Goal: Transaction & Acquisition: Purchase product/service

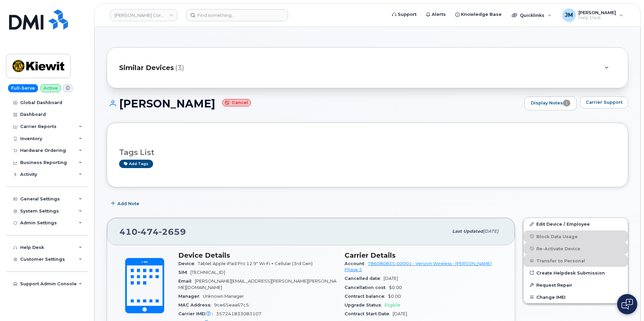
scroll to position [34, 0]
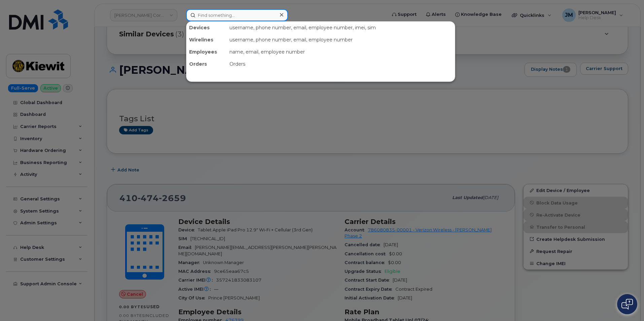
click at [207, 13] on input at bounding box center [237, 15] width 102 height 12
paste input "2506880917"
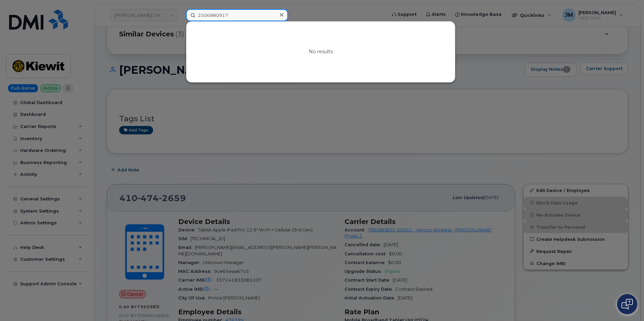
type input "2506880917"
click at [282, 16] on icon at bounding box center [281, 14] width 3 height 5
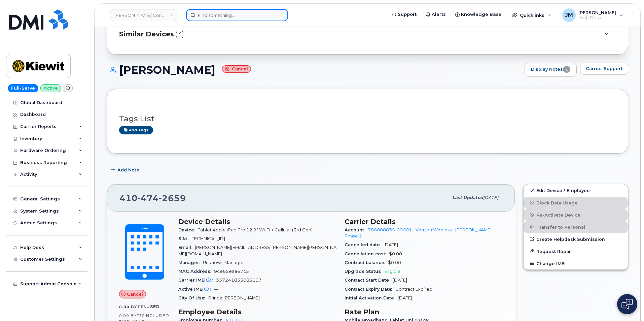
click at [235, 16] on input at bounding box center [237, 15] width 102 height 12
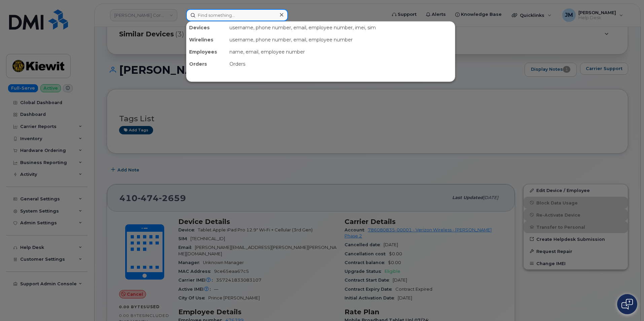
paste input "[PERSON_NAME]"
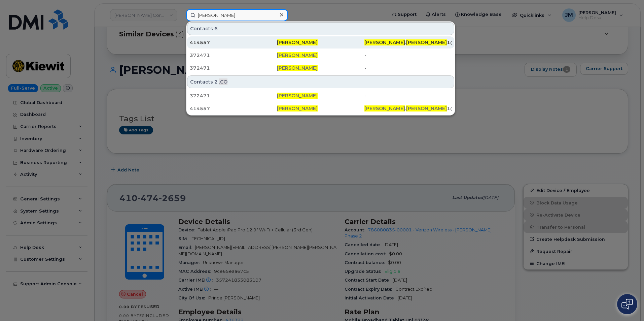
type input "[PERSON_NAME]"
click at [277, 38] on div "414557" at bounding box center [320, 42] width 87 height 12
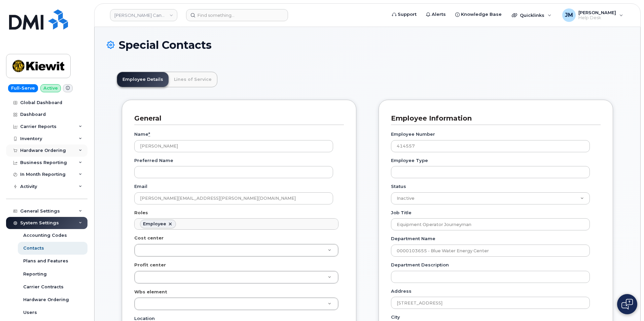
click at [43, 148] on div "Hardware Ordering" at bounding box center [43, 150] width 46 height 5
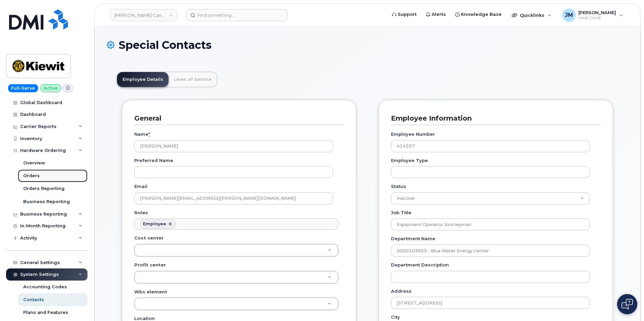
click at [36, 175] on div "Orders" at bounding box center [31, 176] width 16 height 6
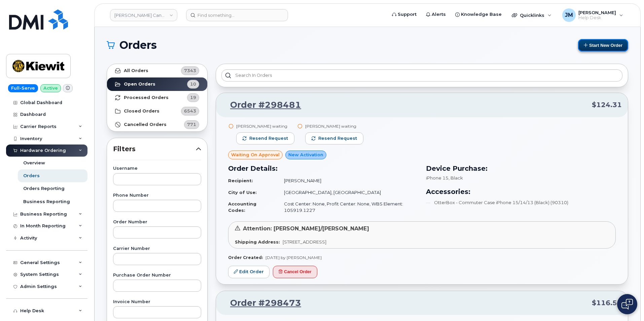
click at [595, 45] on button "Start New Order" at bounding box center [603, 45] width 50 height 12
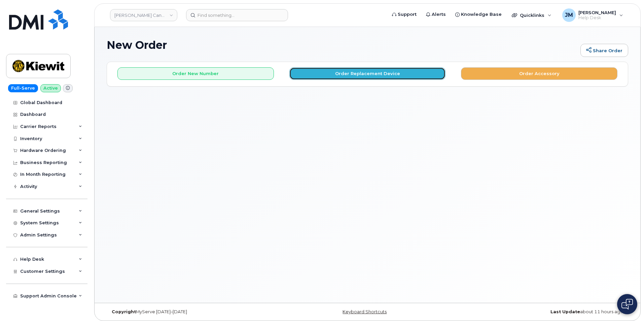
click at [355, 73] on button "Order Replacement Device" at bounding box center [367, 73] width 156 height 12
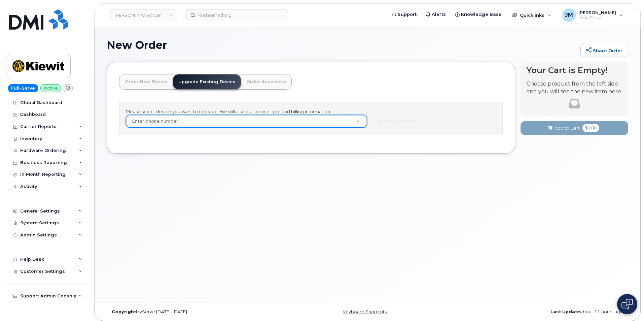
click at [253, 82] on link "Order Accessory" at bounding box center [266, 81] width 50 height 15
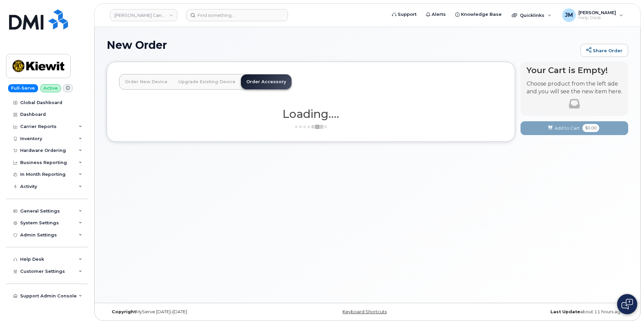
click at [147, 78] on link "Order New Device" at bounding box center [145, 81] width 53 height 15
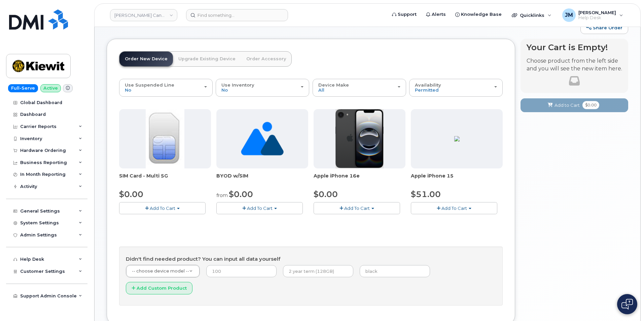
scroll to position [34, 0]
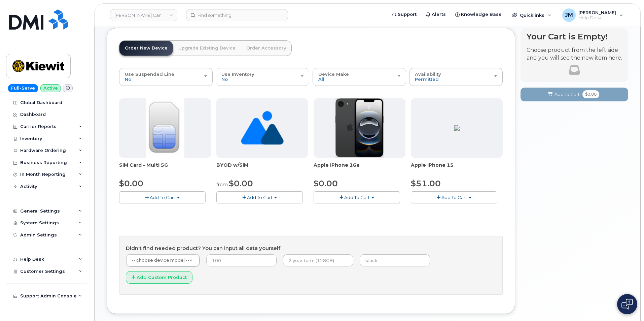
click at [347, 197] on span "Add To Cart" at bounding box center [357, 196] width 26 height 5
click at [354, 210] on link "$0.00 - 3 Year Activation (128GB)" at bounding box center [358, 209] width 87 height 8
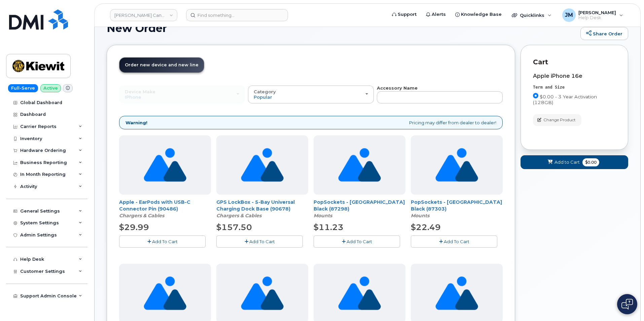
scroll to position [0, 0]
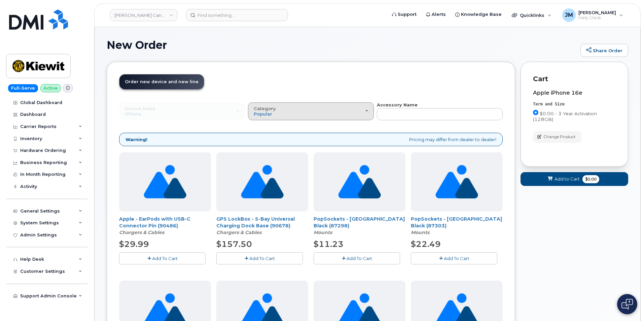
click at [367, 111] on span "button" at bounding box center [366, 110] width 3 height 1
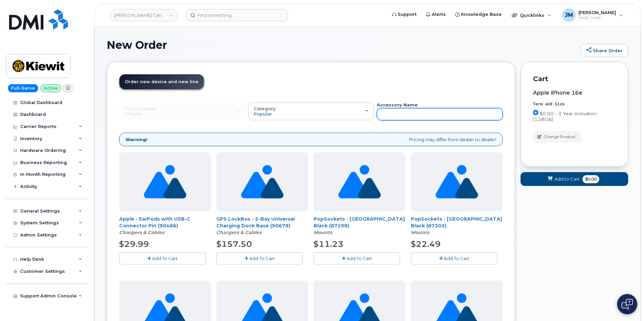
click at [393, 113] on input "text" at bounding box center [440, 114] width 126 height 12
type input "case"
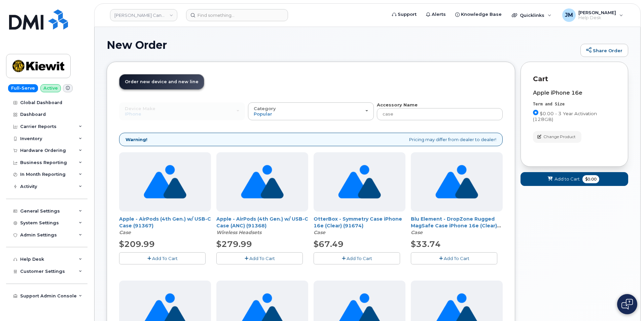
click at [171, 82] on span "Order new device and new line" at bounding box center [162, 81] width 74 height 5
click at [134, 83] on span "Order new device and new line" at bounding box center [162, 81] width 74 height 5
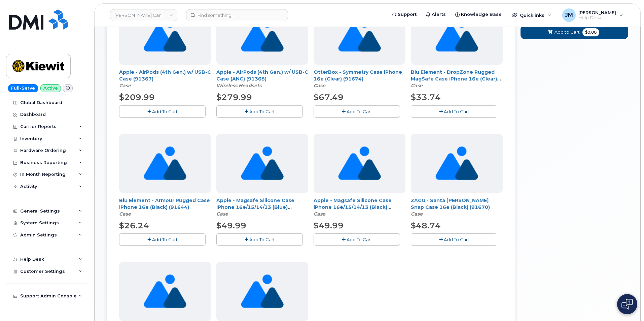
scroll to position [168, 0]
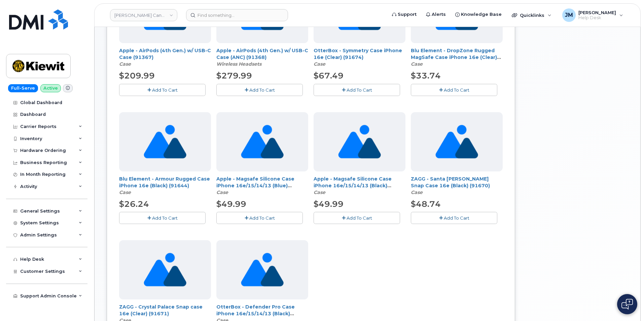
drag, startPoint x: 178, startPoint y: 217, endPoint x: 172, endPoint y: 219, distance: 6.9
click at [172, 219] on button "Add To Cart" at bounding box center [162, 218] width 86 height 12
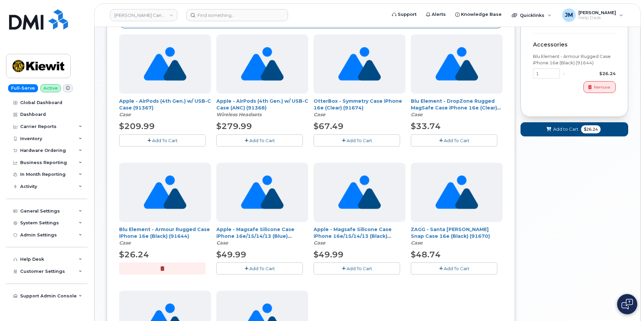
scroll to position [97, 0]
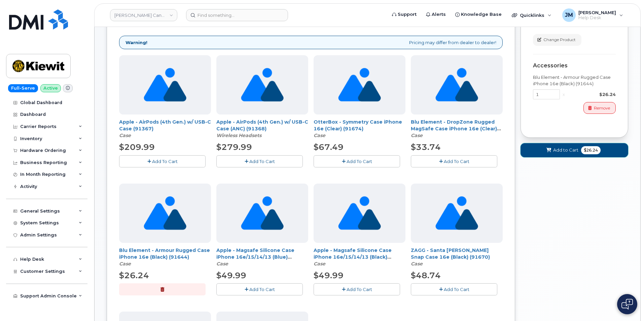
click at [568, 149] on span "Add to Cart" at bounding box center [565, 150] width 25 height 6
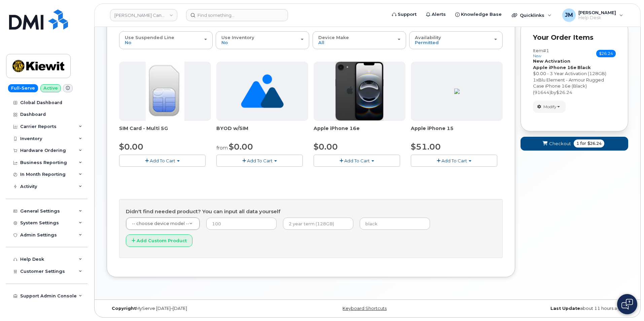
scroll to position [53, 0]
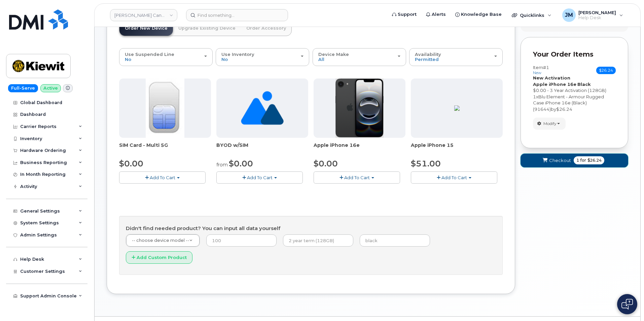
click at [568, 159] on span "Checkout" at bounding box center [560, 160] width 22 height 6
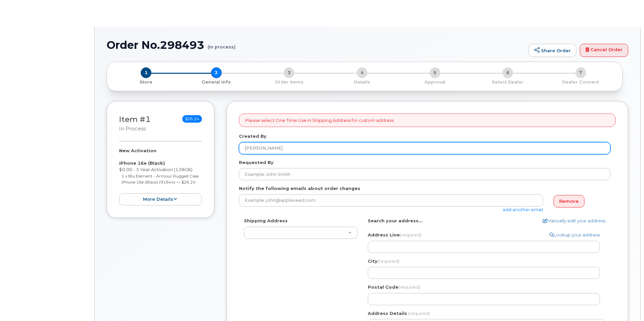
select select
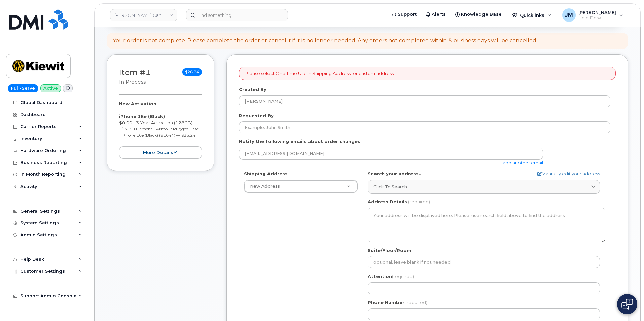
scroll to position [67, 0]
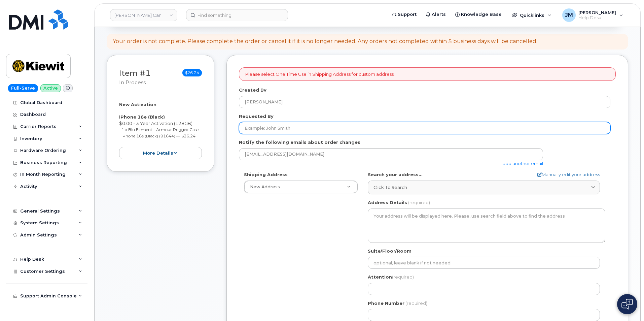
click at [264, 126] on input "Requested By" at bounding box center [424, 128] width 371 height 12
paste input "William Bowen"
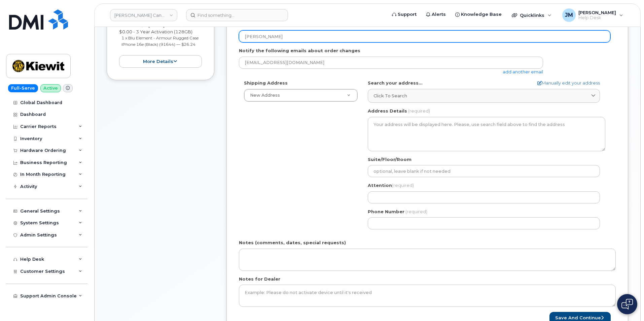
scroll to position [168, 0]
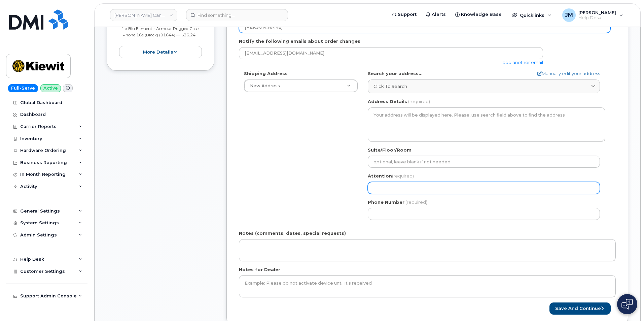
type input "[PERSON_NAME]"
click at [389, 188] on input "Attention (required)" at bounding box center [484, 188] width 232 height 12
paste input "[PERSON_NAME]"
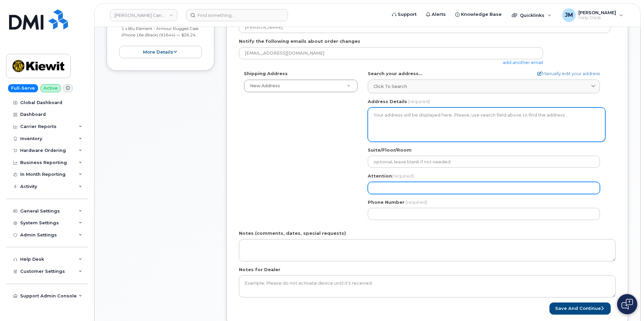
select select
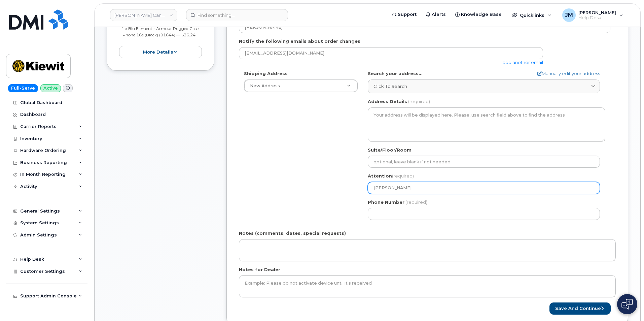
type input "[PERSON_NAME]"
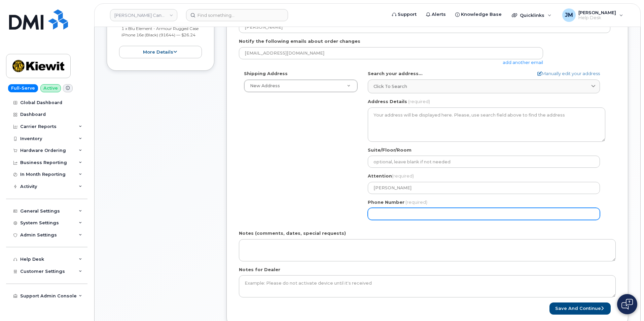
paste input "2506880917"
select select
type input "2506880917"
select select
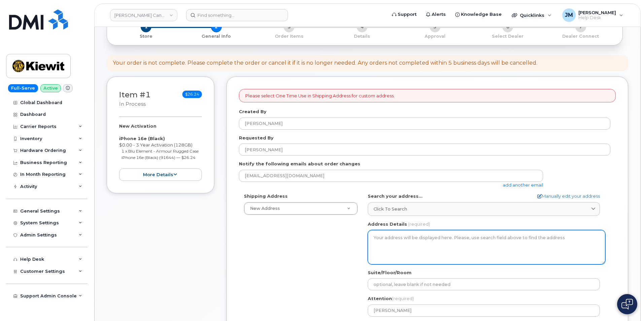
scroll to position [67, 0]
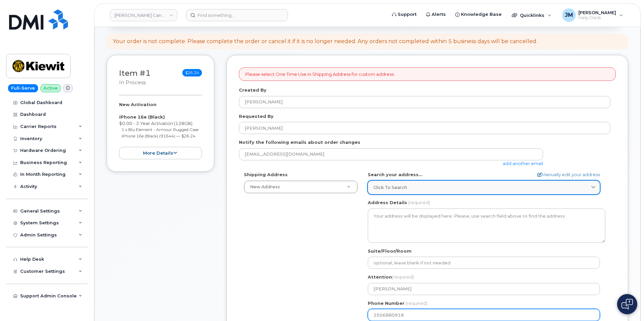
type input "2506880918"
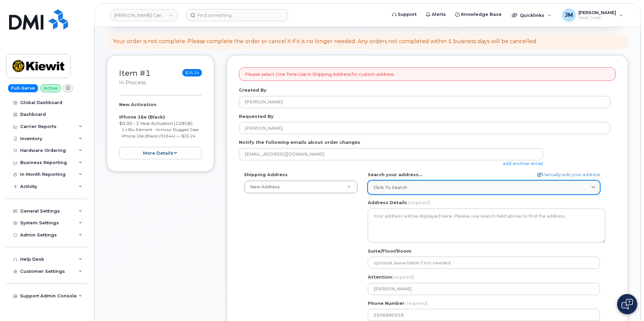
click at [397, 190] on span "Click to search" at bounding box center [390, 187] width 34 height 6
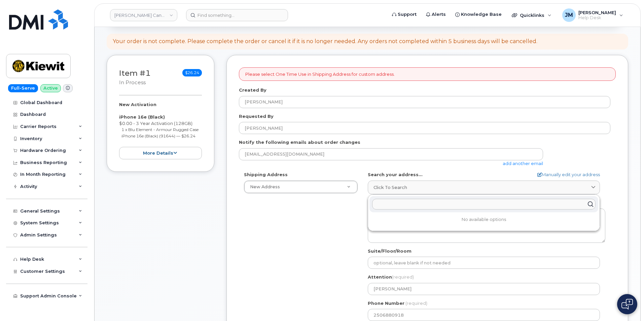
click at [396, 203] on input "text" at bounding box center [483, 203] width 223 height 11
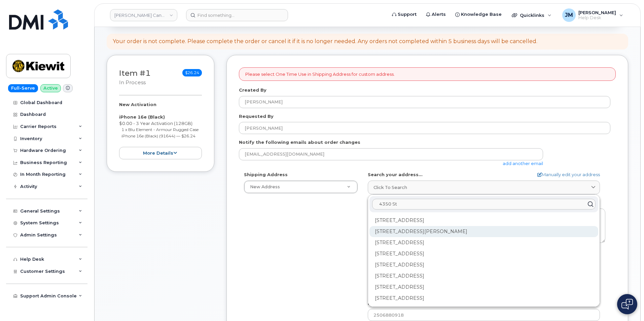
type input "4350 St"
click at [408, 248] on div "4350 Still Creek Dr Burnaby BC V5C 0G5" at bounding box center [483, 253] width 229 height 11
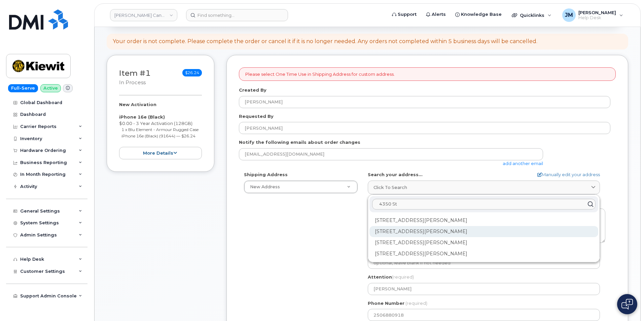
click at [381, 248] on div "310-4350 Still Creek Dr Burnaby BC V5C 0G5" at bounding box center [483, 253] width 229 height 11
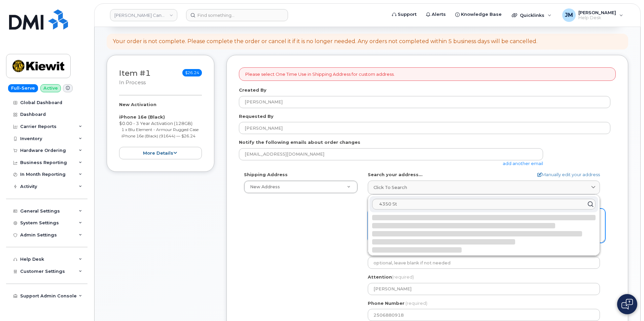
select select
type textarea "310-4350 Still Creek Dr BURNABY BC V5C 0G5 CANADA"
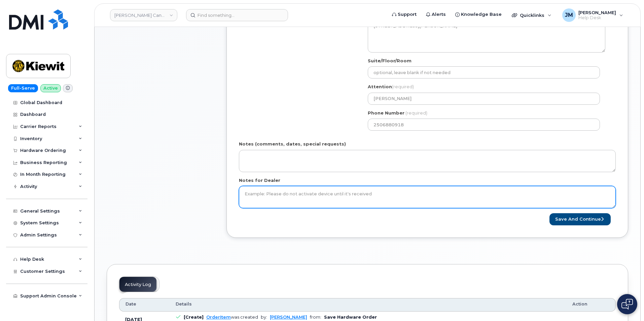
scroll to position [269, 0]
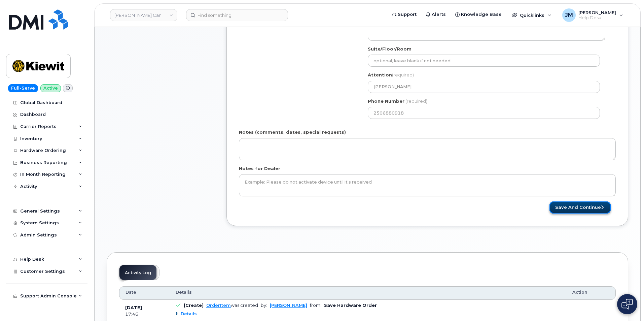
click at [573, 205] on button "Save and Continue" at bounding box center [579, 207] width 61 height 12
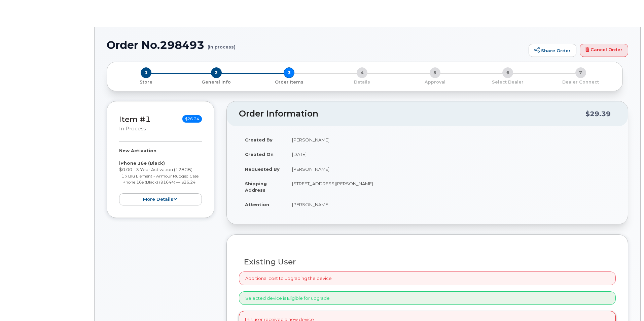
radio input "true"
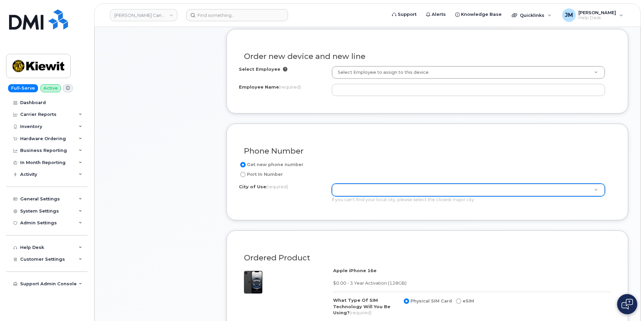
scroll to position [235, 0]
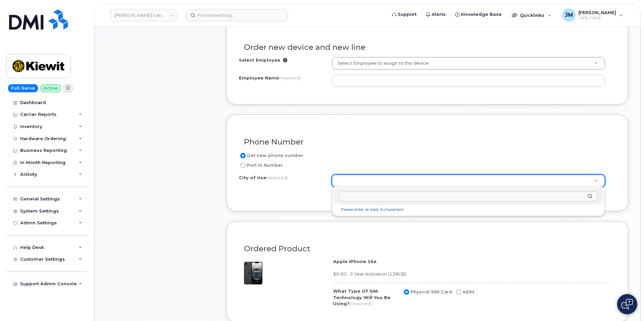
click at [354, 197] on input "text" at bounding box center [468, 196] width 259 height 10
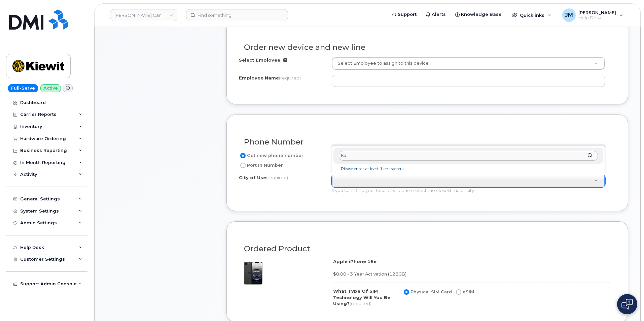
type input "B"
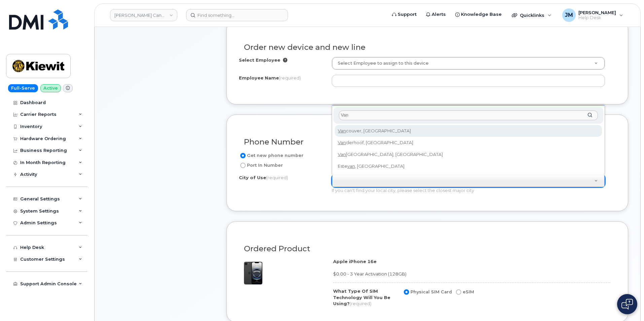
type input "Van"
type input "964"
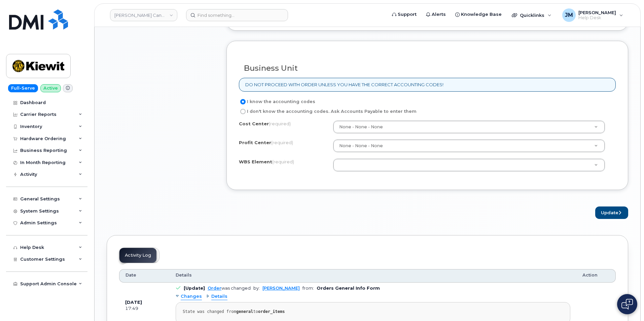
scroll to position [538, 0]
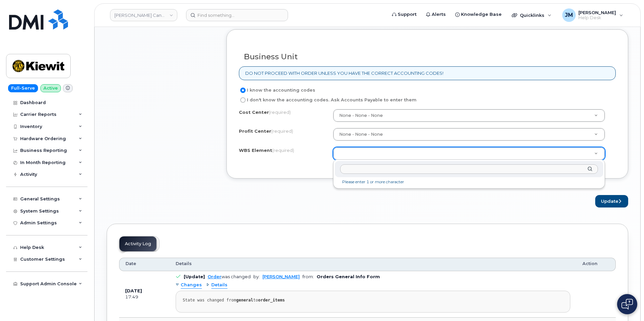
click at [356, 169] on input "text" at bounding box center [469, 169] width 258 height 10
type input "110245.13169"
drag, startPoint x: 389, startPoint y: 153, endPoint x: 368, endPoint y: 154, distance: 21.6
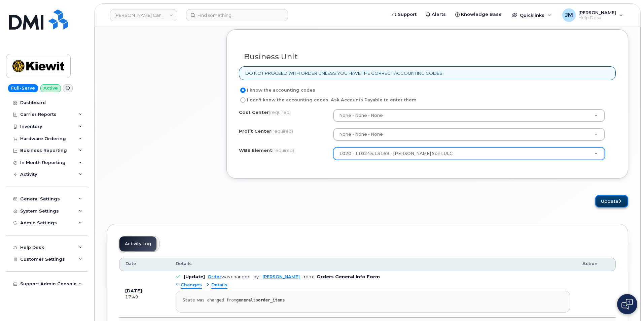
click at [613, 201] on button "Update" at bounding box center [611, 201] width 33 height 12
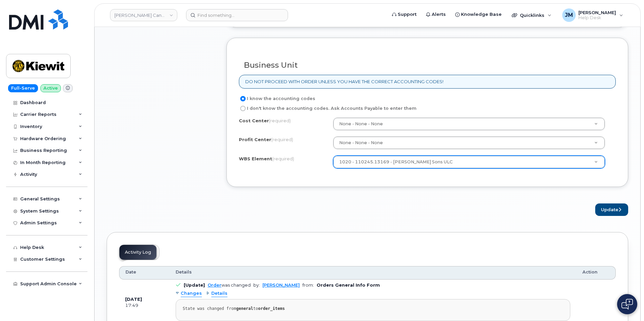
scroll to position [579, 0]
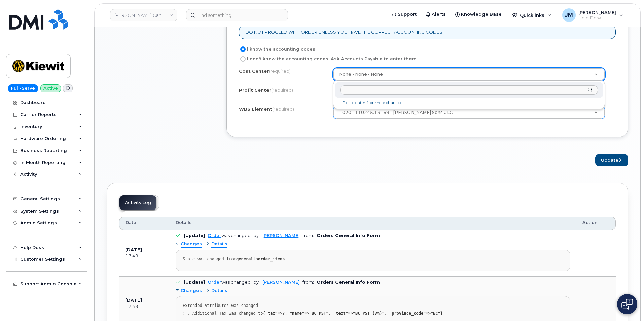
click at [366, 88] on input "text" at bounding box center [469, 90] width 258 height 10
type input "non"
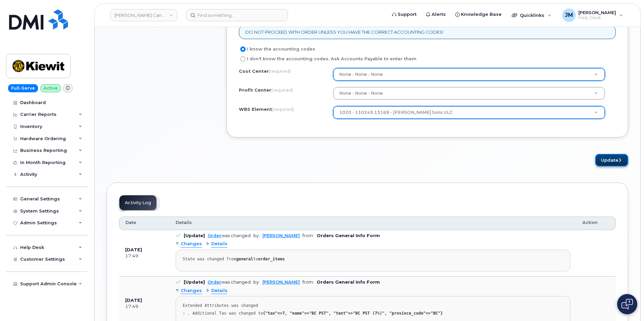
click at [609, 159] on button "Update" at bounding box center [611, 160] width 33 height 12
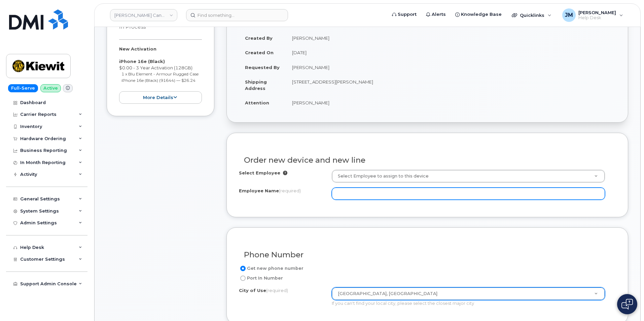
scroll to position [108, 0]
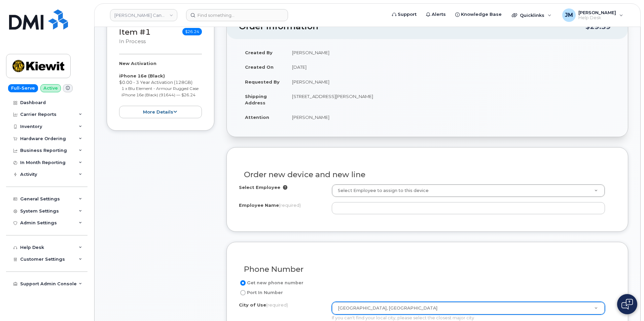
drag, startPoint x: 326, startPoint y: 82, endPoint x: 287, endPoint y: 80, distance: 39.7
click at [287, 80] on td "[PERSON_NAME]" at bounding box center [451, 81] width 330 height 15
copy td "[PERSON_NAME]"
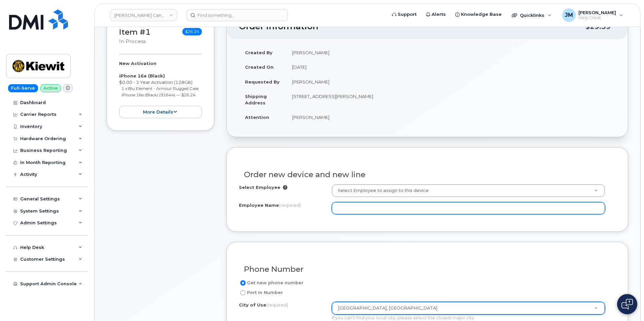
click at [356, 206] on input "Employee Name (required)" at bounding box center [468, 208] width 273 height 12
paste input "[PERSON_NAME]"
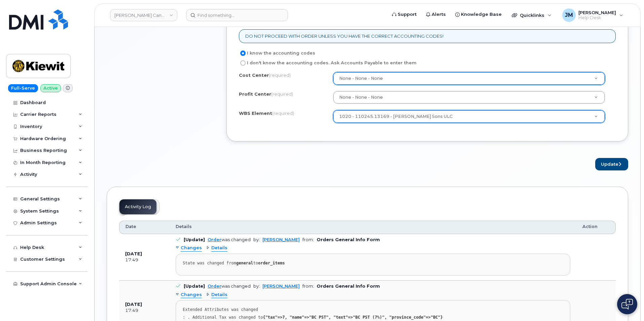
scroll to position [646, 0]
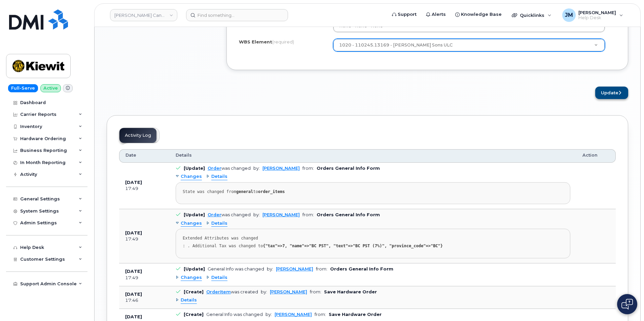
type input "[PERSON_NAME]"
click at [611, 94] on button "Update" at bounding box center [611, 92] width 33 height 12
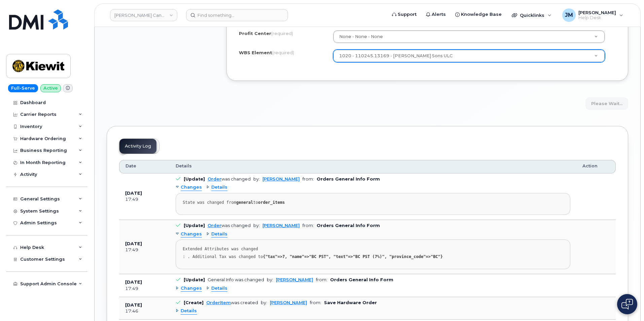
scroll to position [512, 0]
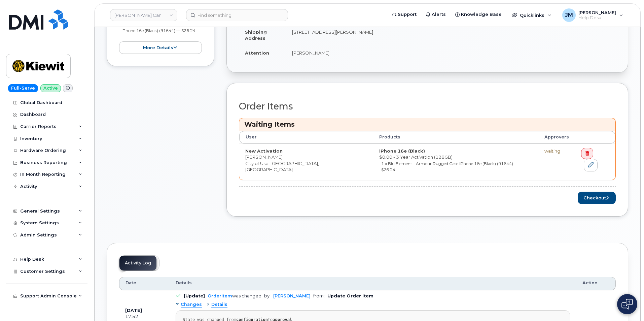
scroll to position [193, 0]
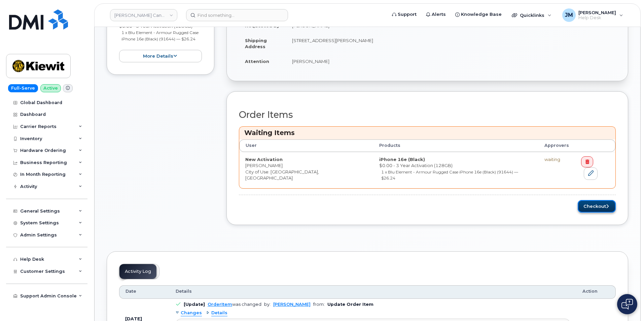
click at [588, 200] on button "Checkout" at bounding box center [596, 206] width 38 height 12
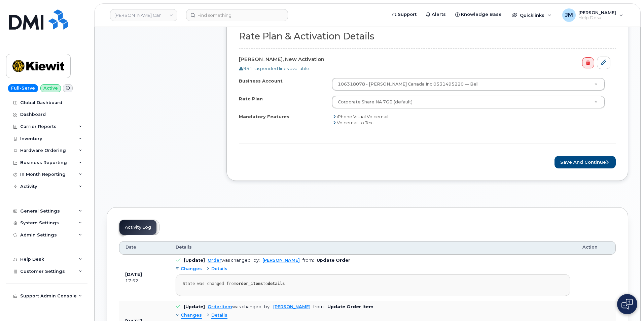
scroll to position [269, 0]
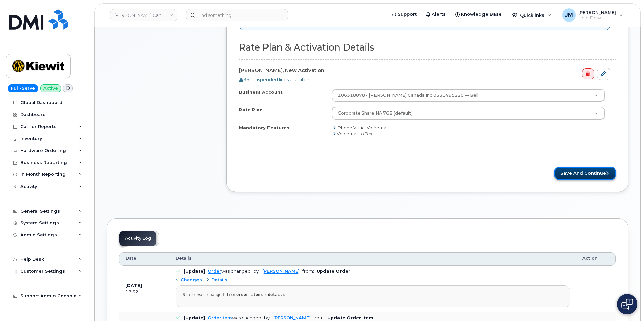
click at [590, 172] on button "Save and Continue" at bounding box center [584, 173] width 61 height 12
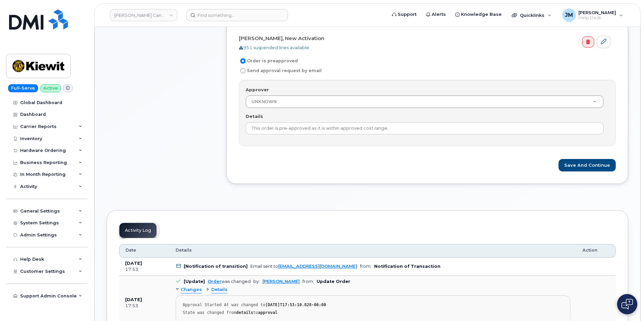
scroll to position [235, 0]
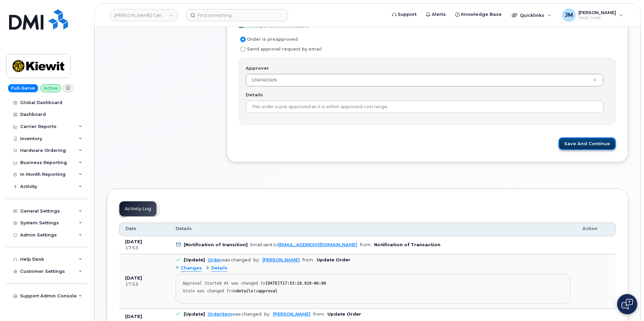
click at [596, 142] on button "Save and Continue" at bounding box center [586, 143] width 57 height 12
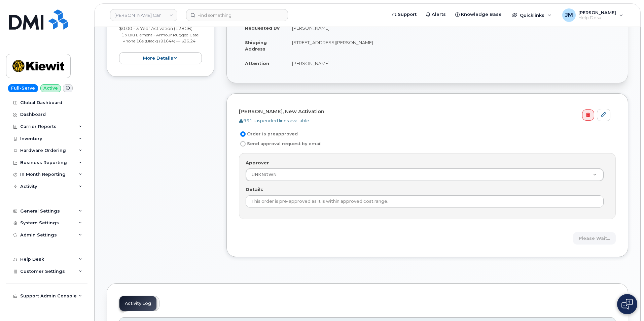
scroll to position [202, 0]
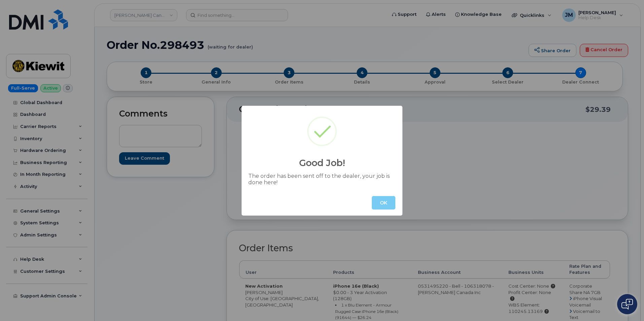
click at [389, 203] on button "OK" at bounding box center [384, 202] width 24 height 13
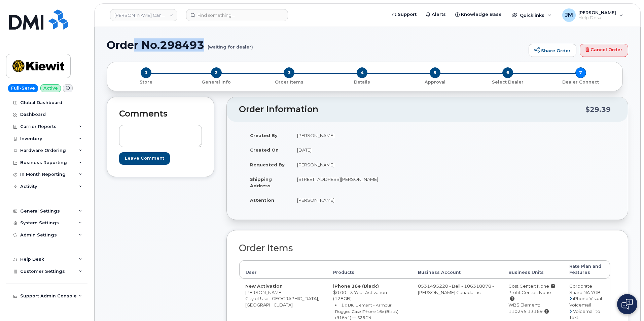
drag, startPoint x: 254, startPoint y: 47, endPoint x: 135, endPoint y: 40, distance: 119.6
click at [135, 40] on h1 "Order No.298493 (waiting for dealer)" at bounding box center [316, 45] width 418 height 12
drag, startPoint x: 110, startPoint y: 43, endPoint x: 251, endPoint y: 47, distance: 141.3
click at [251, 47] on h1 "Order No.298493 (waiting for dealer)" at bounding box center [316, 45] width 418 height 12
copy h1 "Order No.298493 (waiting for dealer)"
